Goal: Task Accomplishment & Management: Use online tool/utility

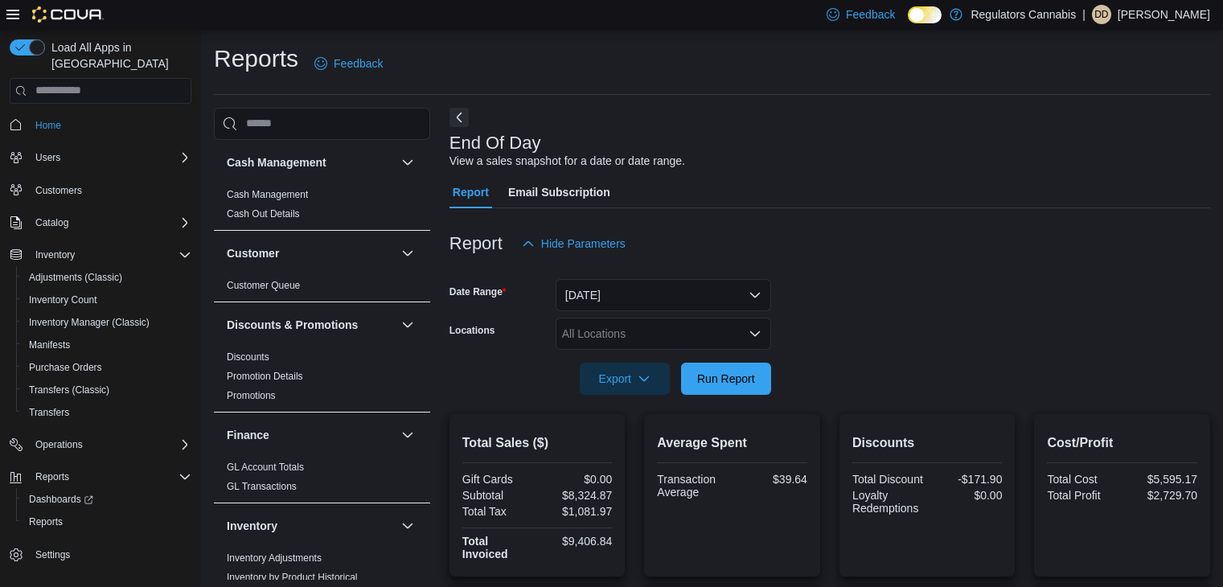
scroll to position [6, 0]
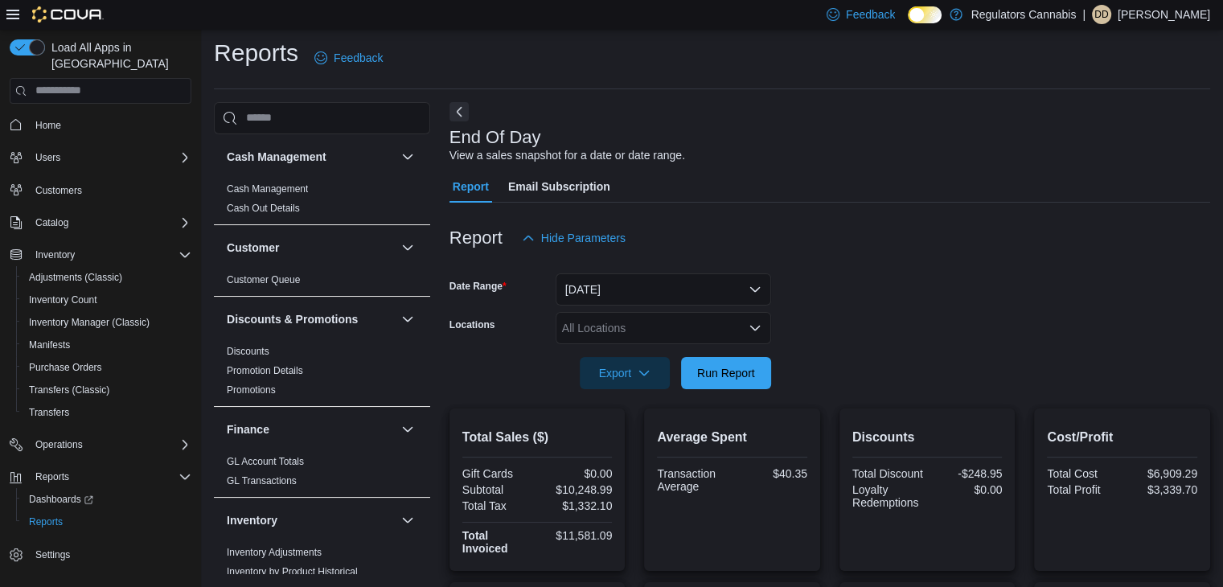
scroll to position [10, 0]
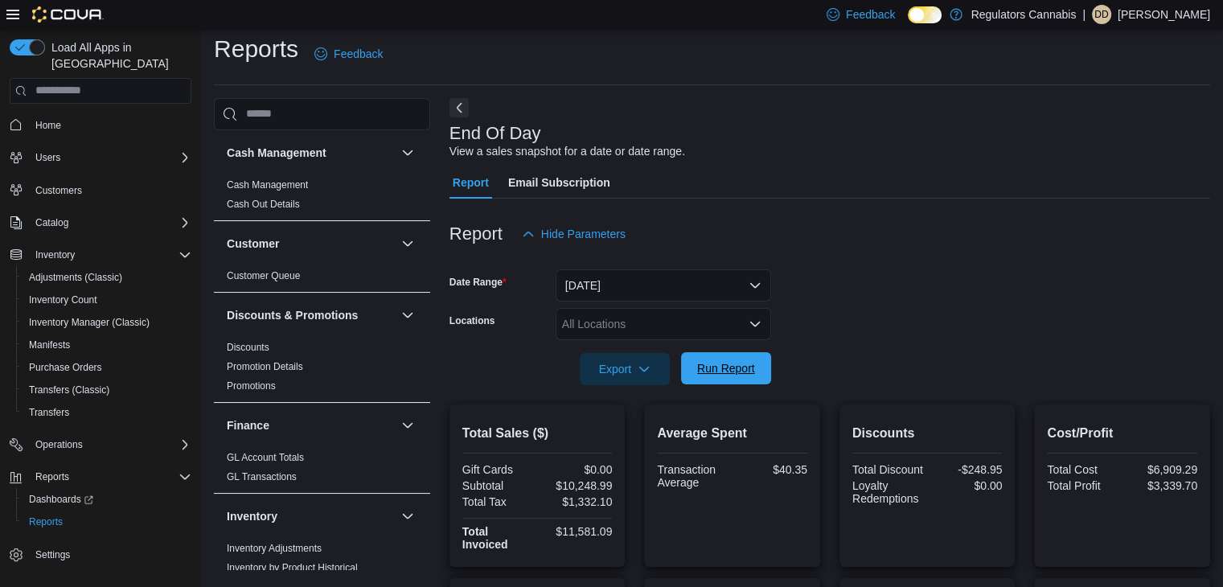
click at [723, 356] on span "Run Report" at bounding box center [726, 368] width 71 height 32
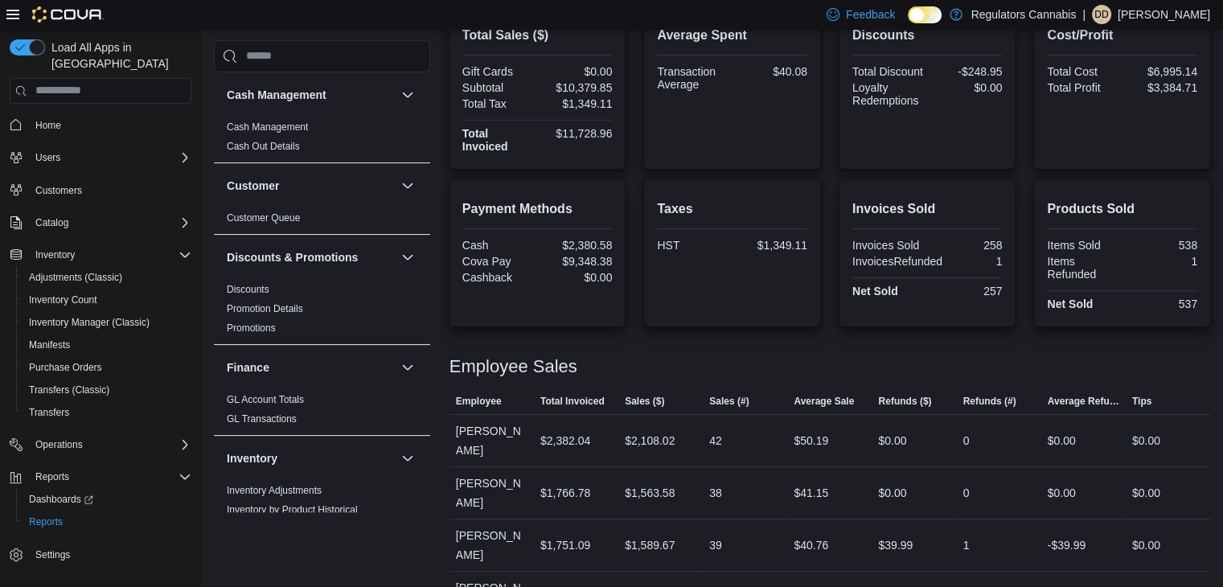
scroll to position [327, 0]
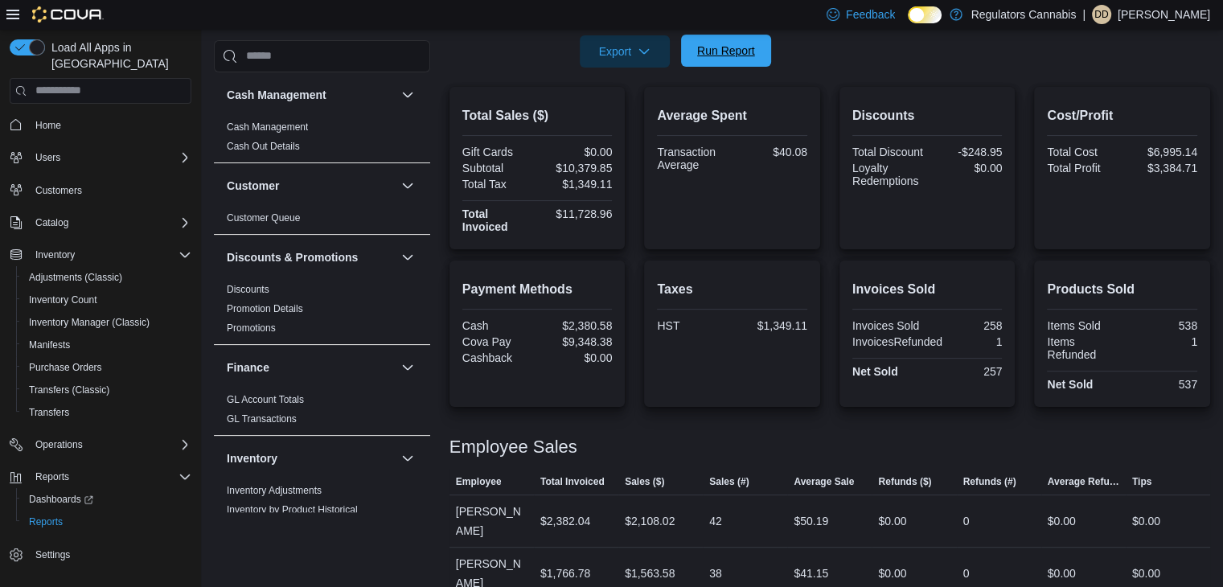
click at [762, 39] on button "Run Report" at bounding box center [726, 51] width 90 height 32
